Goal: Information Seeking & Learning: Learn about a topic

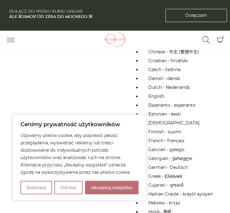
scroll to position [65, 0]
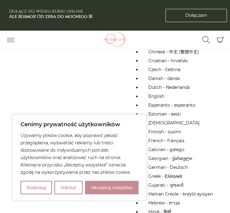
click at [107, 183] on button "Akceptuj wszystko" at bounding box center [112, 187] width 54 height 13
checkbox input "true"
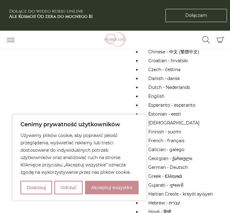
checkbox input "true"
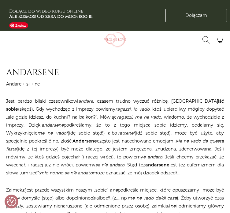
scroll to position [916, 0]
